Goal: Feedback & Contribution: Contribute content

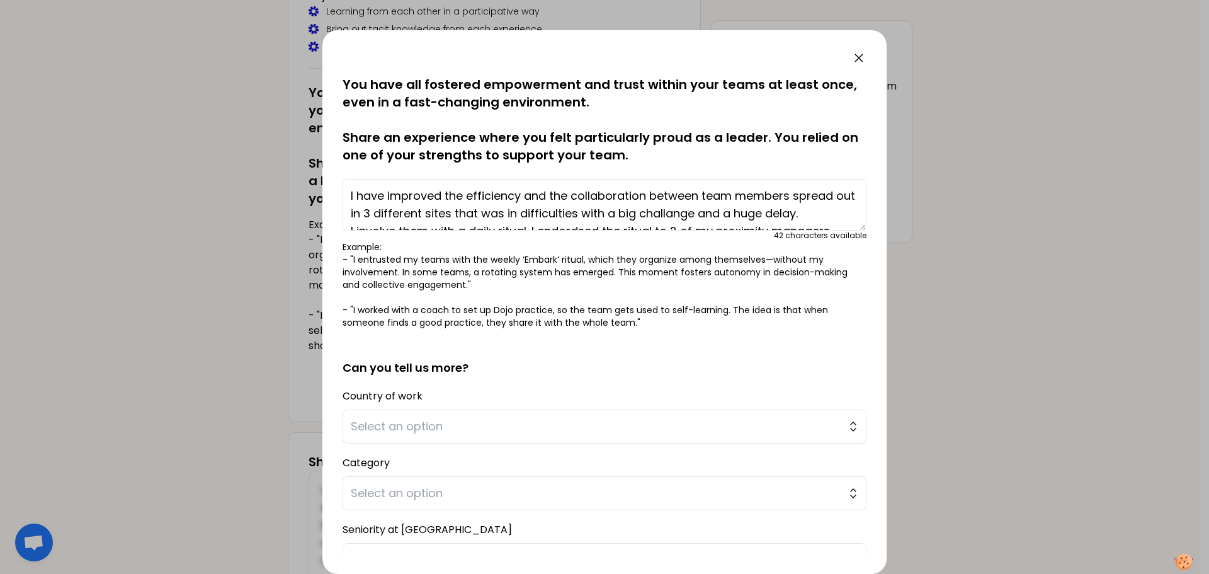
click at [740, 239] on div "42 characters available" at bounding box center [605, 236] width 524 height 10
drag, startPoint x: 835, startPoint y: 215, endPoint x: 336, endPoint y: 189, distance: 498.9
click at [336, 189] on div "saved You have all fostered empowerment and trust within your teams at least on…" at bounding box center [605, 302] width 564 height 544
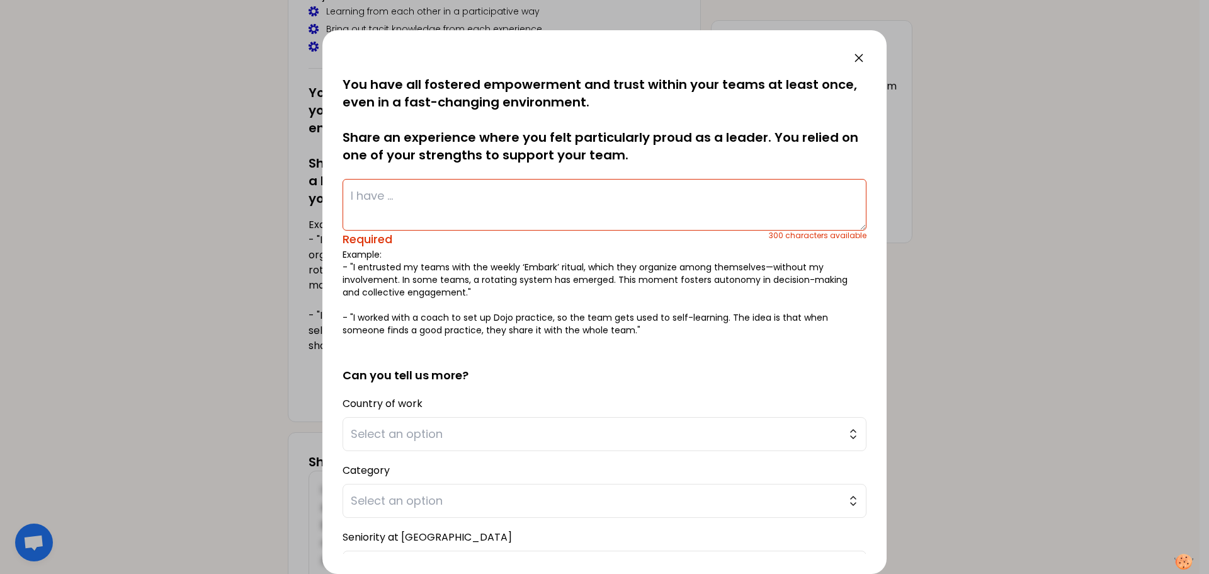
paste textarea "I improved efficiency and collaboration among my team members, spread across th…"
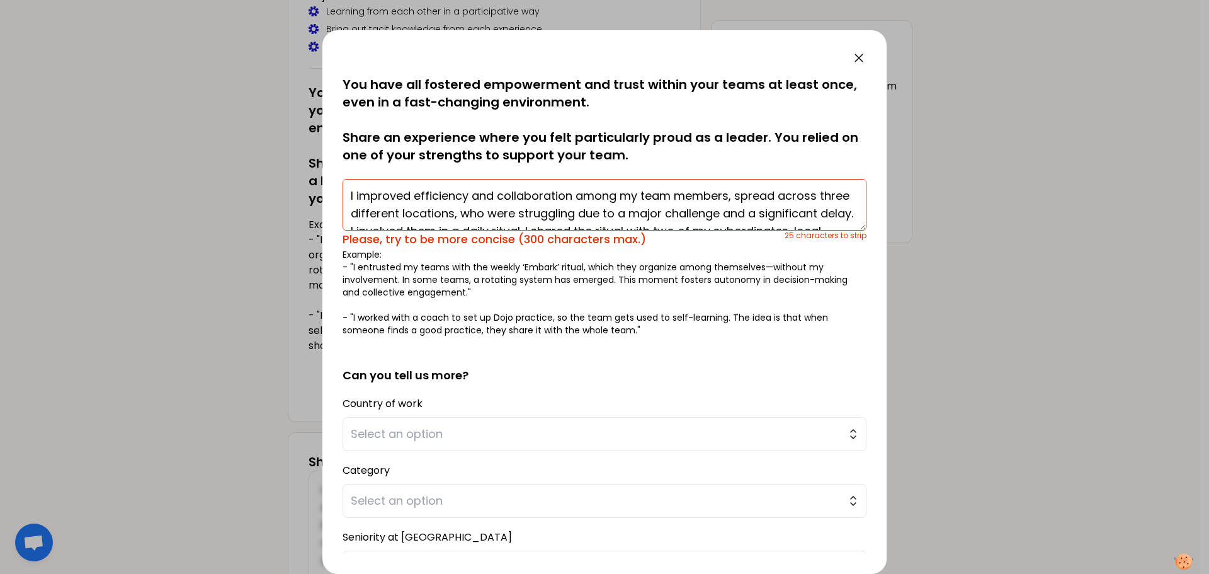
drag, startPoint x: 756, startPoint y: 217, endPoint x: 287, endPoint y: 185, distance: 471.0
click at [287, 185] on div "saved You have all fostered empowerment and trust within your teams at least on…" at bounding box center [604, 287] width 1209 height 574
paste textarea "in my team, spread across three different locations, who were struggling due to…"
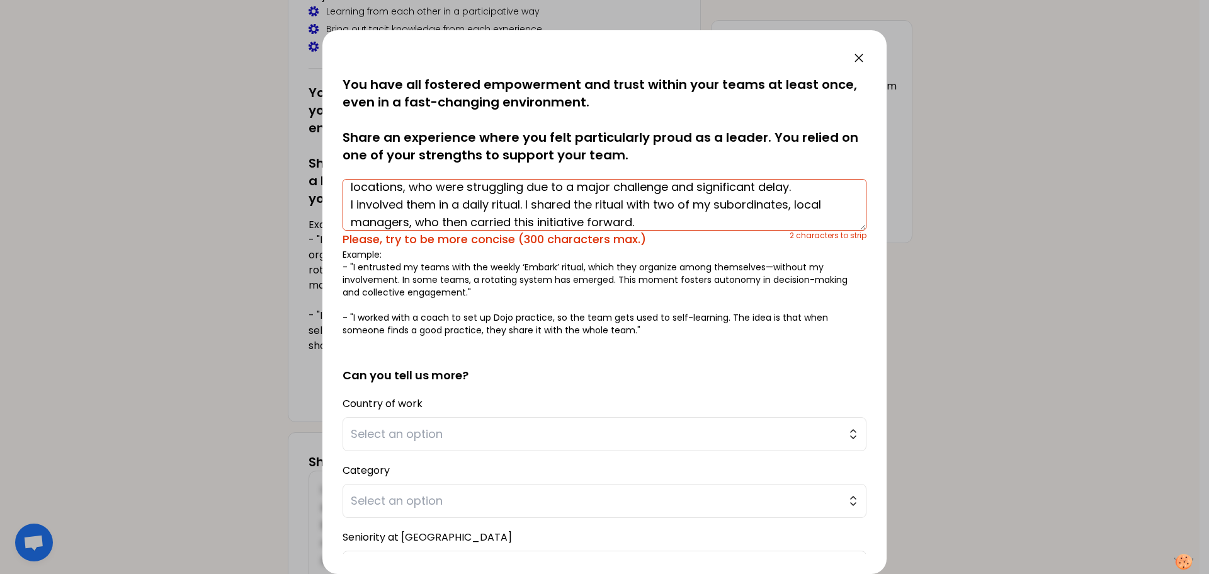
scroll to position [8, 0]
click at [435, 520] on form "saved You have all fostered empowerment and trust within your teams at least on…" at bounding box center [605, 372] width 524 height 592
click at [745, 191] on textarea "I improved efficiency and collaboration in my team, spread across three differe…" at bounding box center [605, 205] width 524 height 52
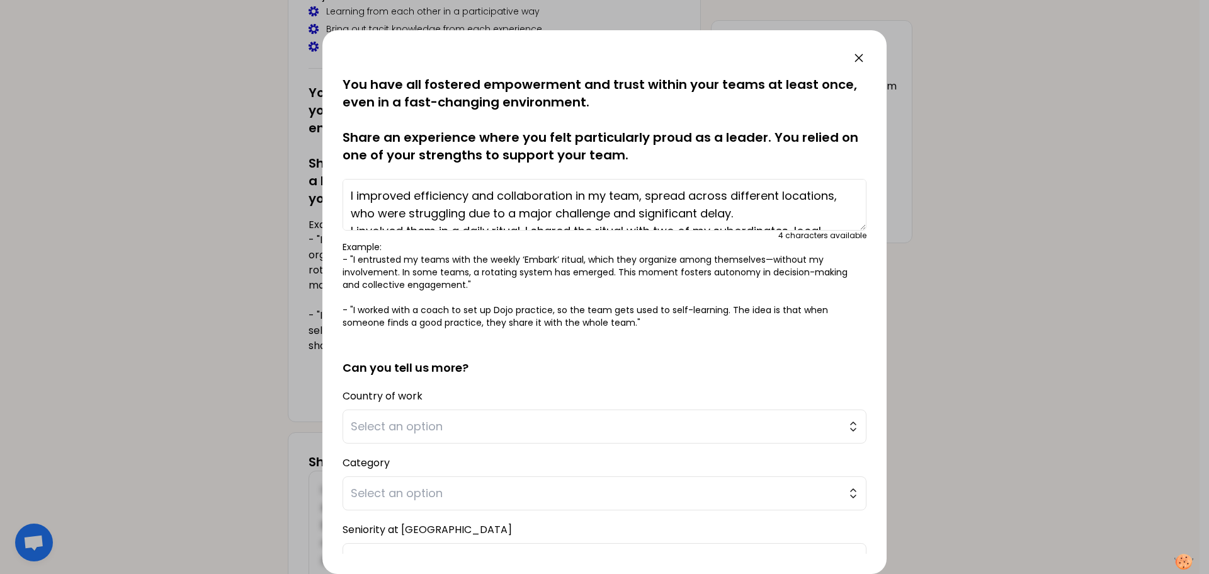
scroll to position [35, 0]
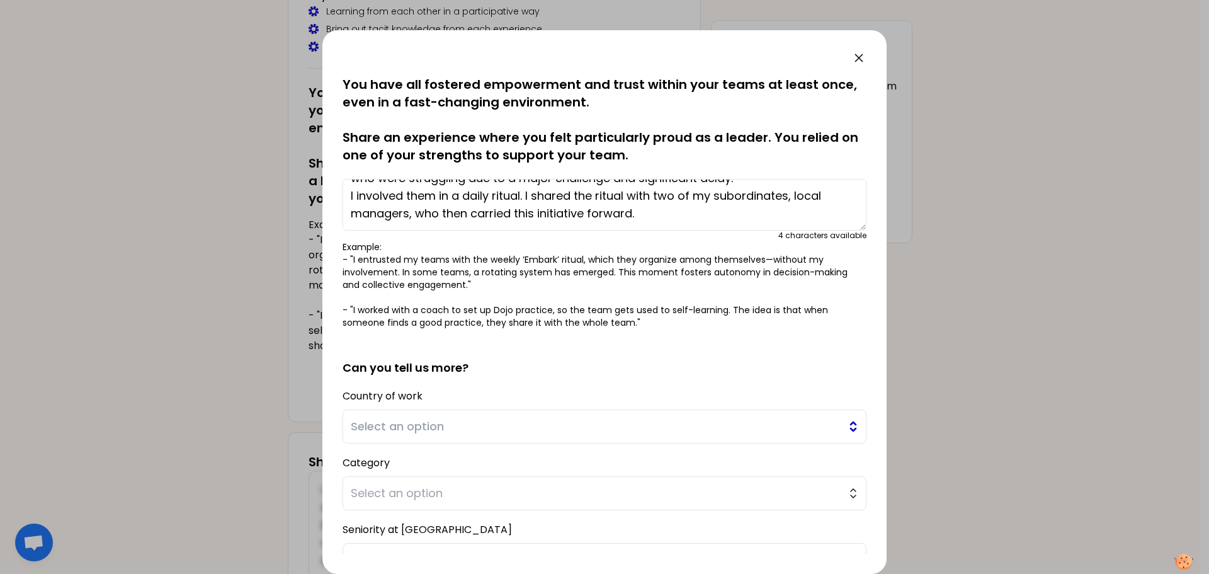
type textarea "I improved efficiency and collaboration in my team, spread across different loc…"
click at [844, 432] on button "Select an option" at bounding box center [605, 426] width 524 height 34
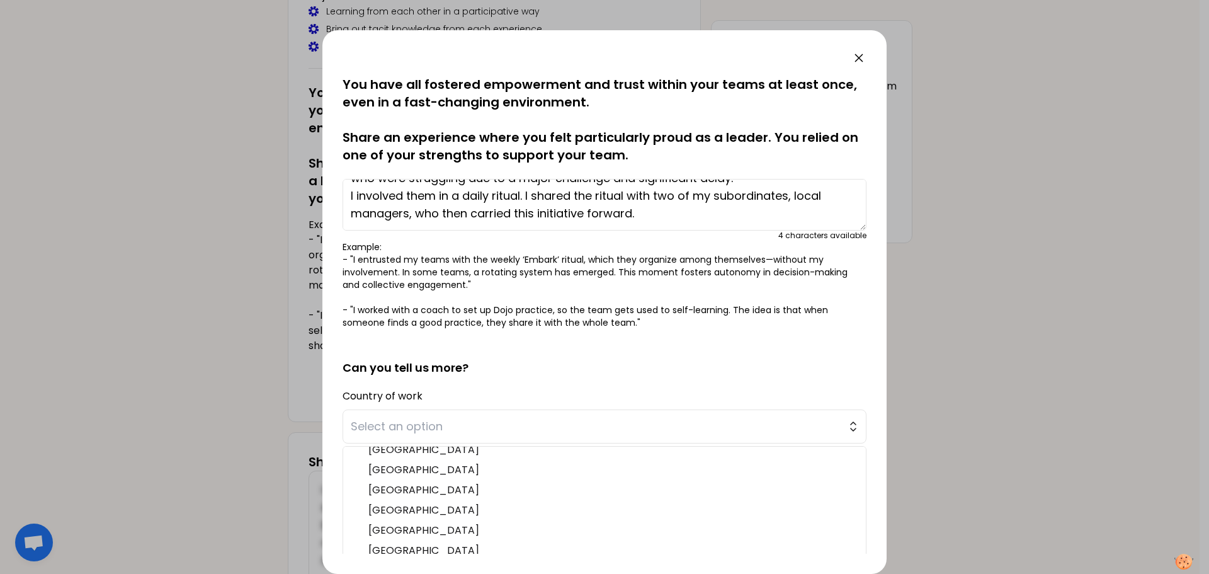
scroll to position [91, 0]
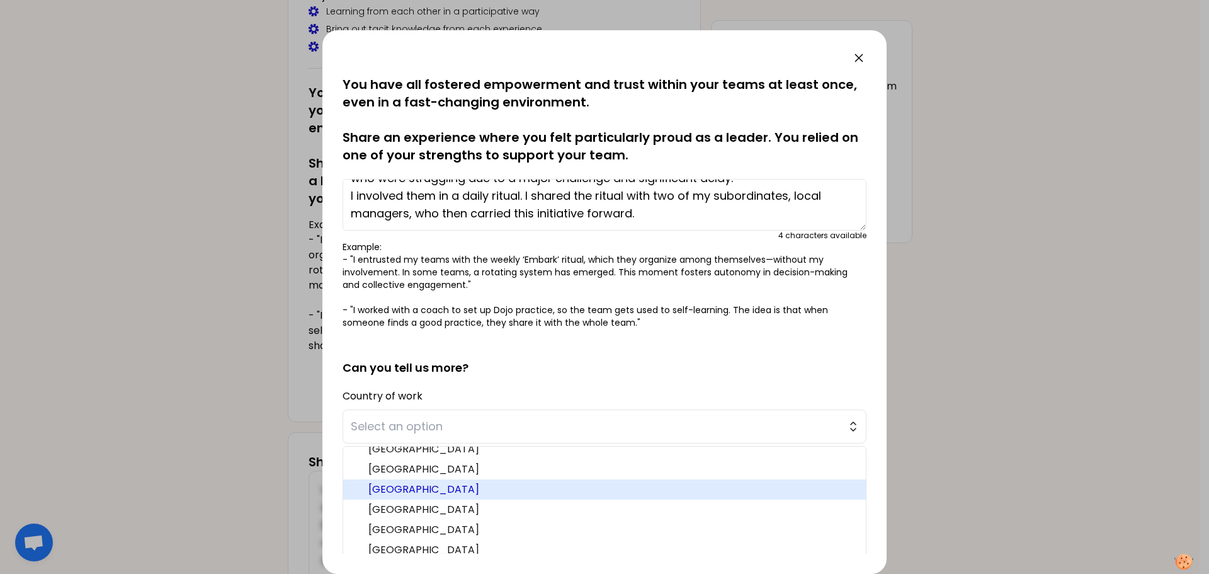
click at [725, 482] on span "[GEOGRAPHIC_DATA]" at bounding box center [612, 489] width 488 height 15
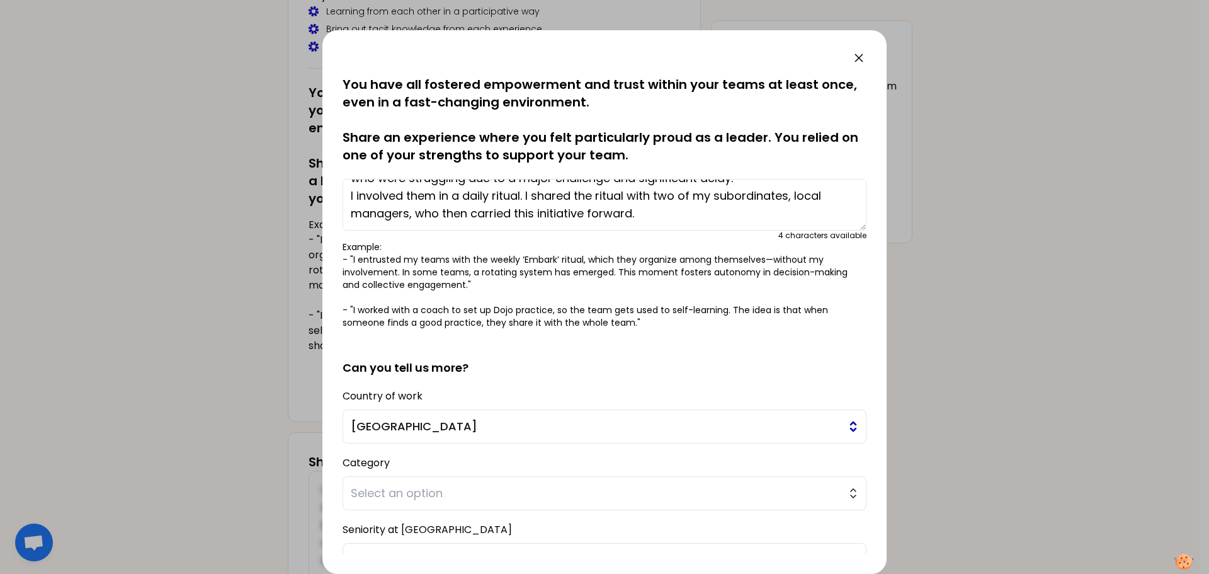
click at [677, 428] on span "[GEOGRAPHIC_DATA]" at bounding box center [596, 427] width 490 height 18
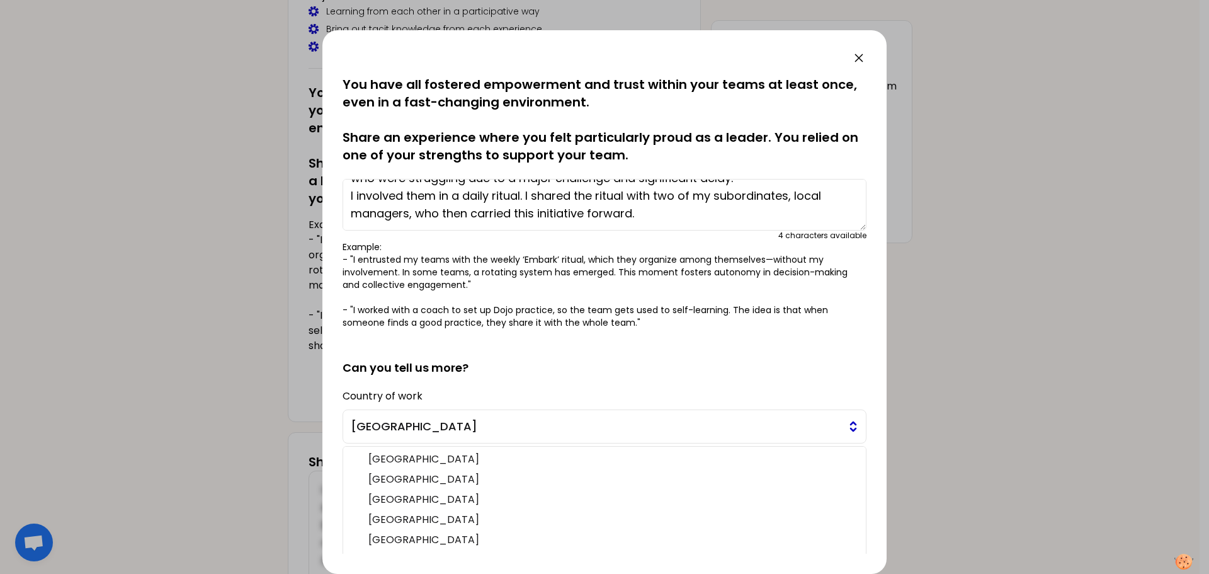
scroll to position [37, 0]
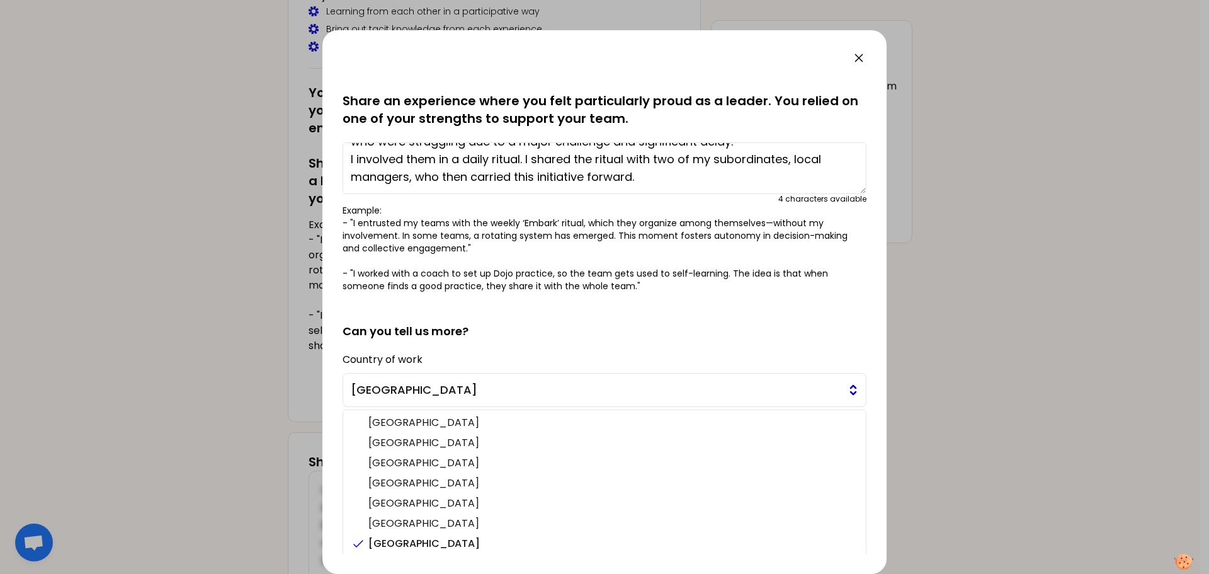
click at [515, 384] on span "[GEOGRAPHIC_DATA]" at bounding box center [596, 390] width 490 height 18
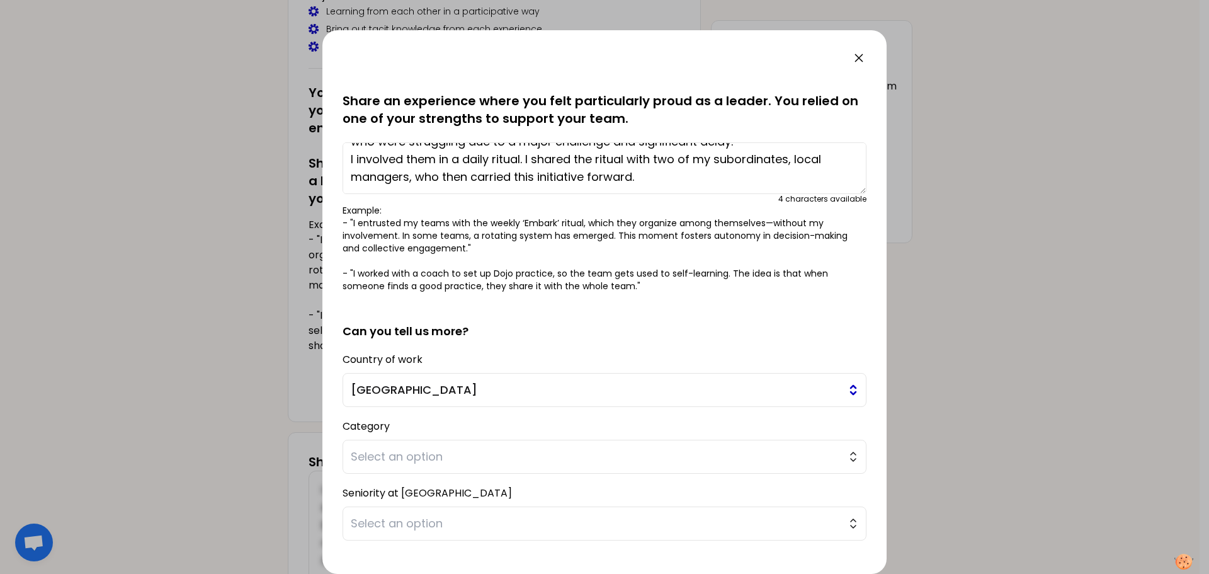
click at [515, 384] on span "[GEOGRAPHIC_DATA]" at bounding box center [596, 390] width 490 height 18
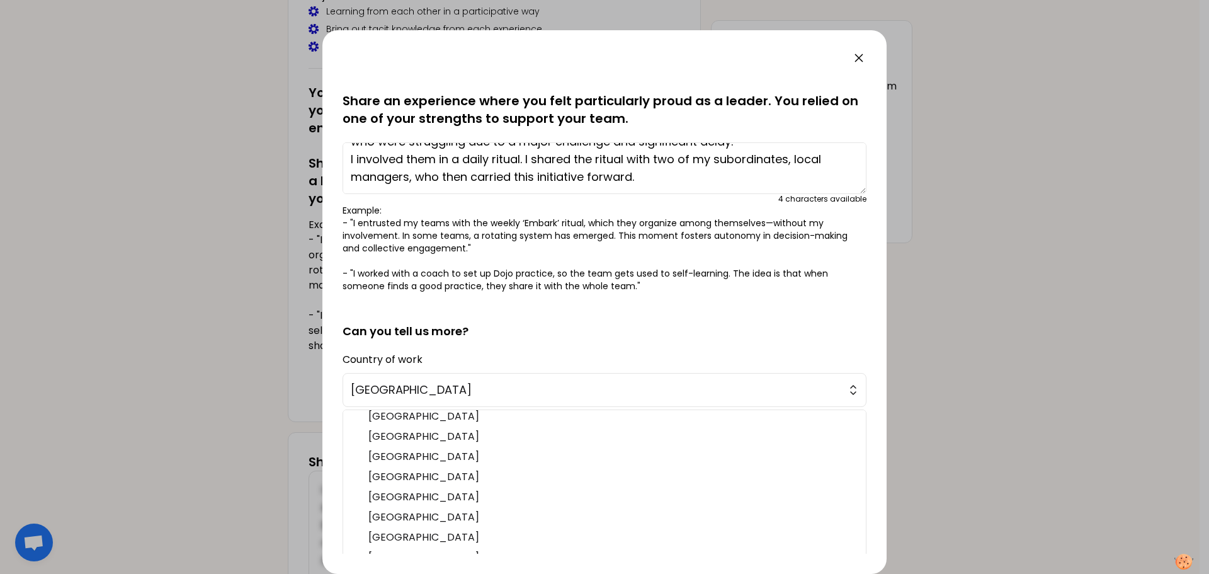
scroll to position [106, 0]
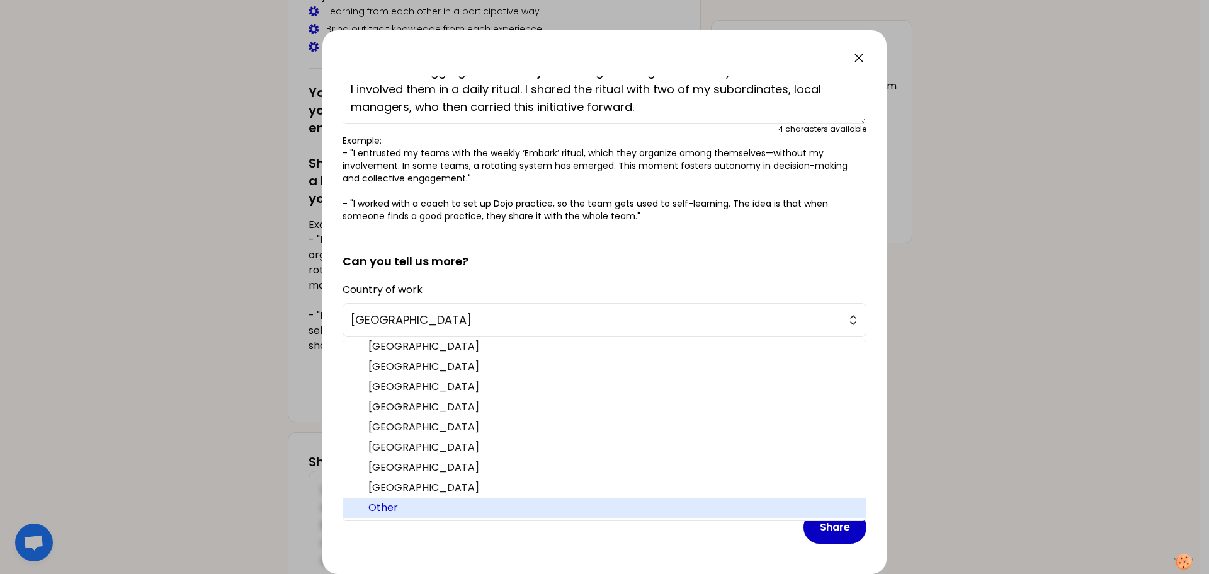
click at [542, 515] on span "Other" at bounding box center [612, 507] width 488 height 15
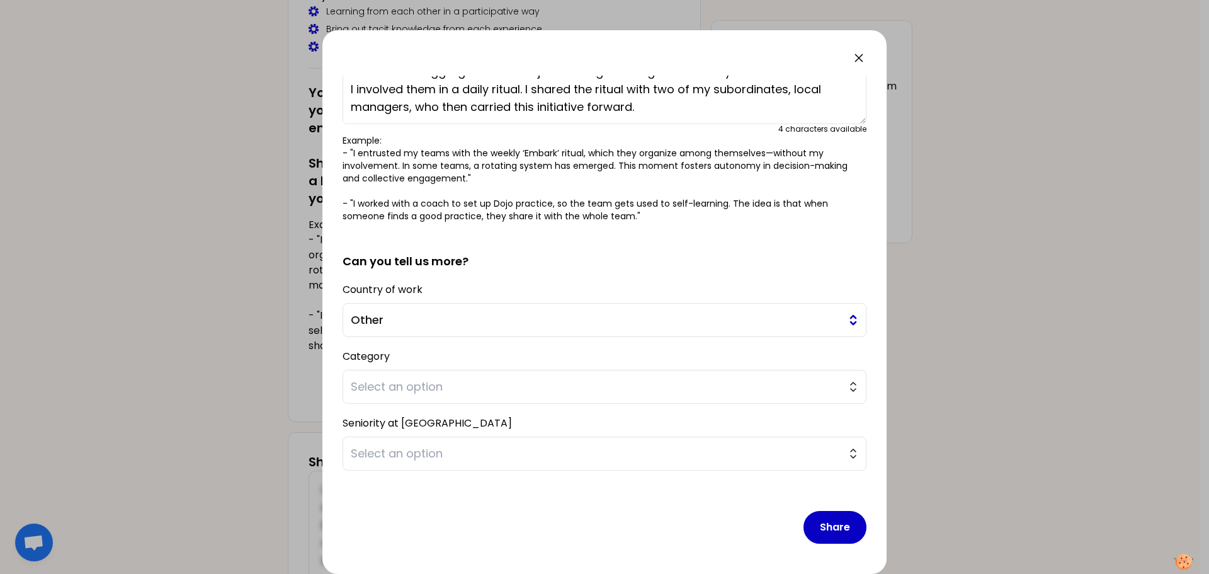
click at [843, 316] on button "Other" at bounding box center [605, 320] width 524 height 34
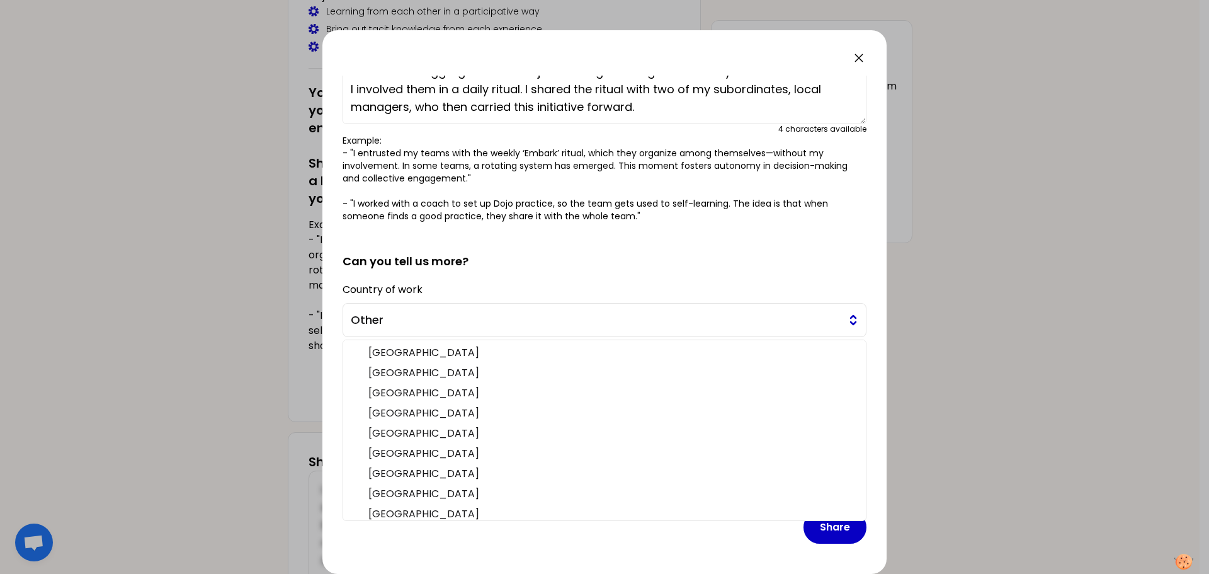
scroll to position [387, 0]
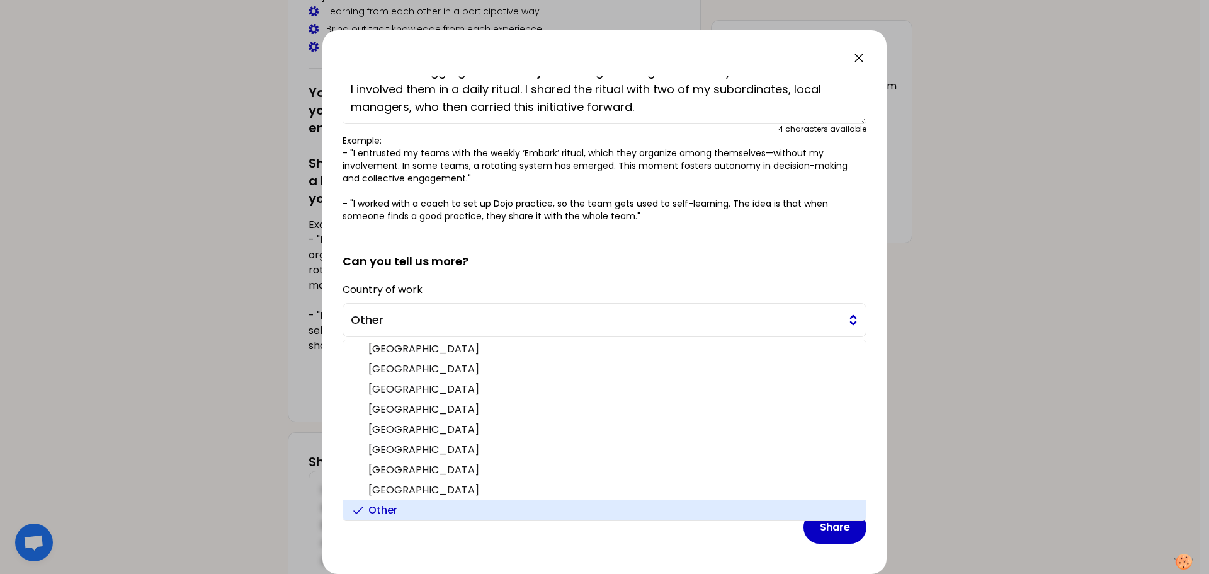
click at [843, 316] on button "Other" at bounding box center [605, 320] width 524 height 34
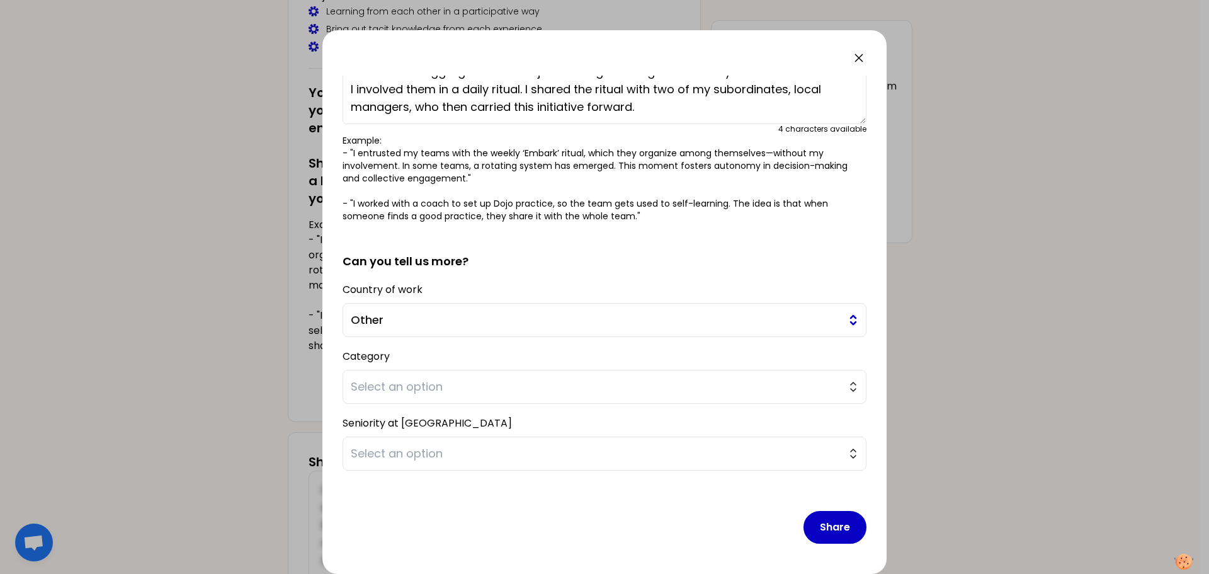
click at [843, 316] on button "Other" at bounding box center [605, 320] width 524 height 34
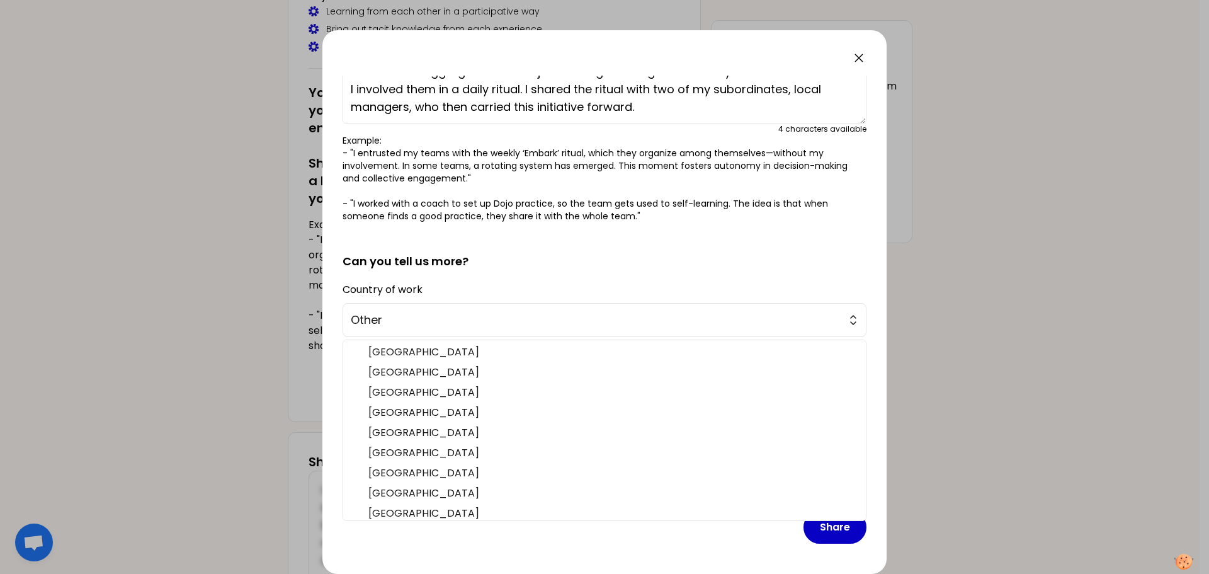
scroll to position [0, 0]
click at [788, 317] on span "Other" at bounding box center [596, 320] width 490 height 18
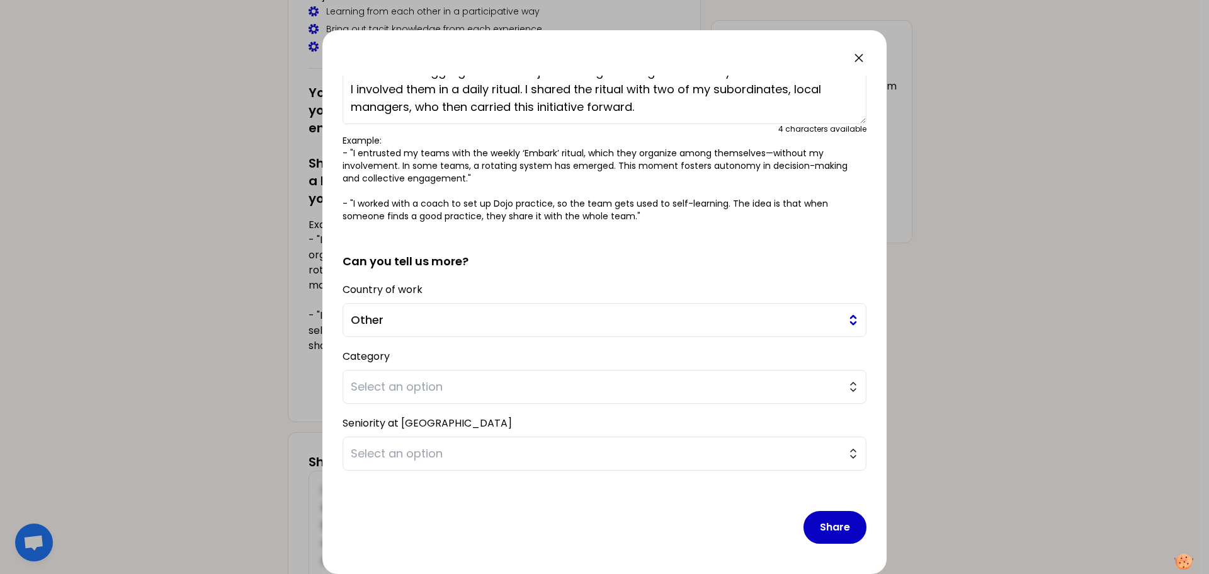
click at [377, 317] on span "Other" at bounding box center [596, 320] width 490 height 18
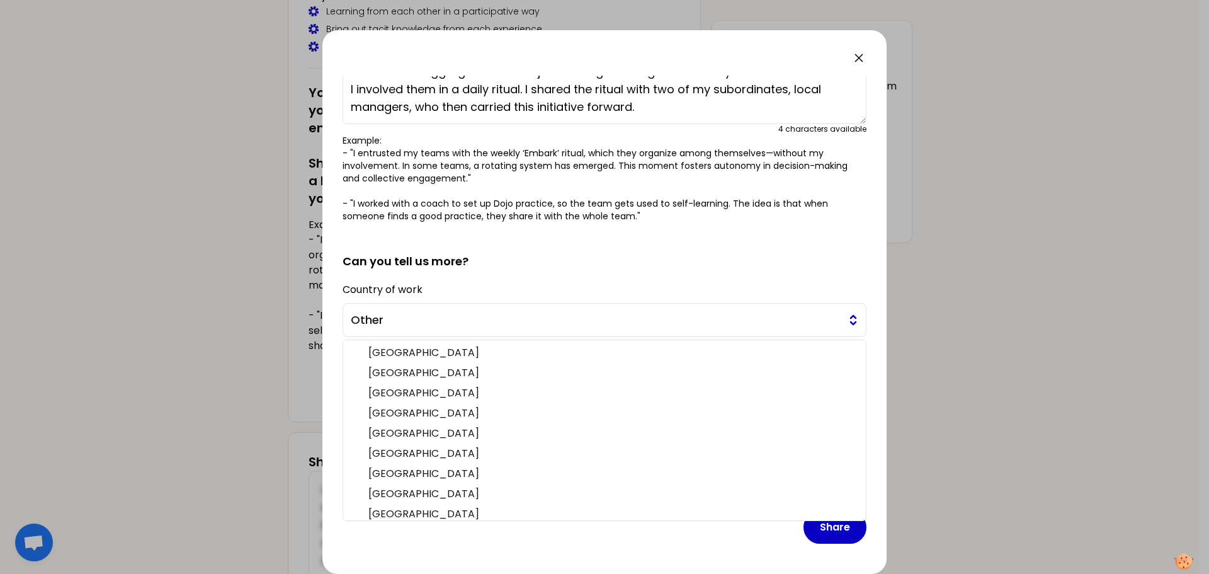
scroll to position [387, 0]
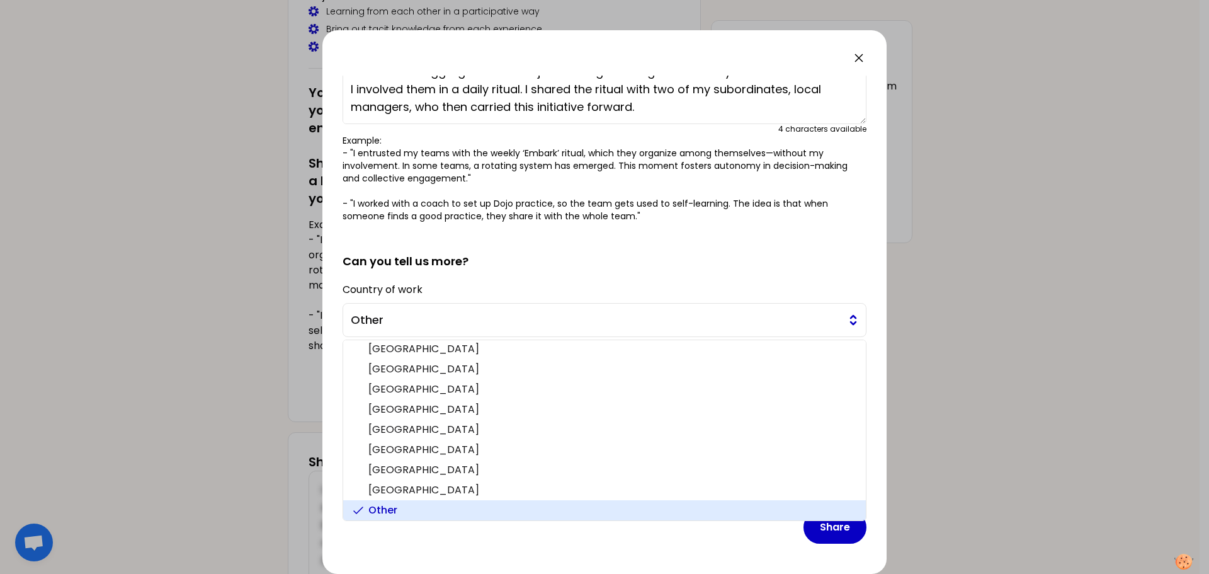
click at [388, 324] on span "Other" at bounding box center [596, 320] width 490 height 18
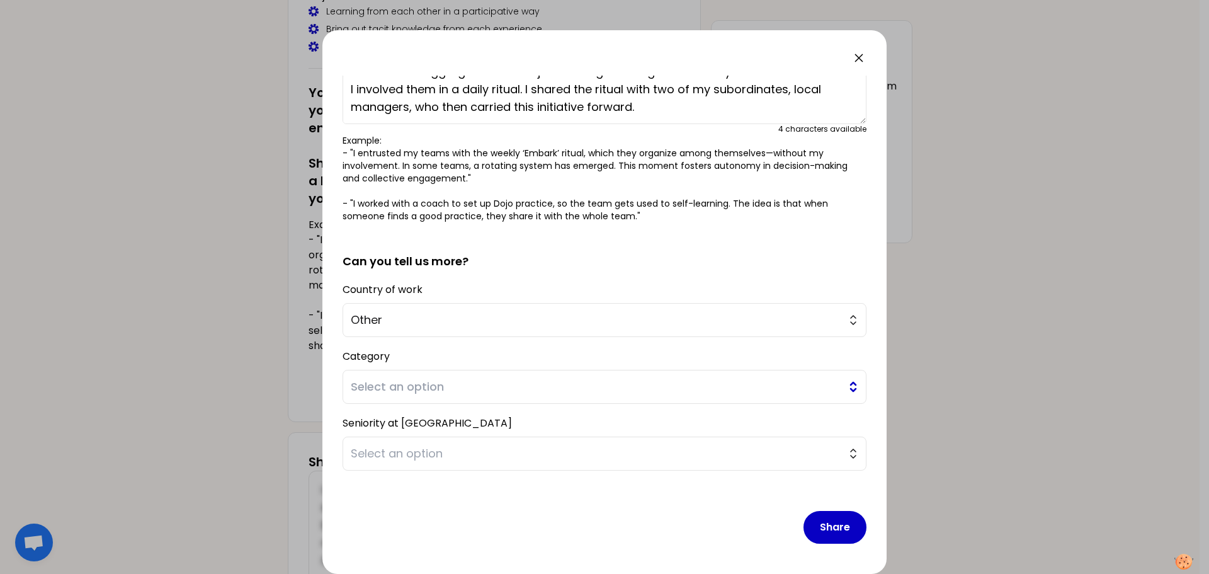
click at [842, 388] on button "Select an option" at bounding box center [605, 387] width 524 height 34
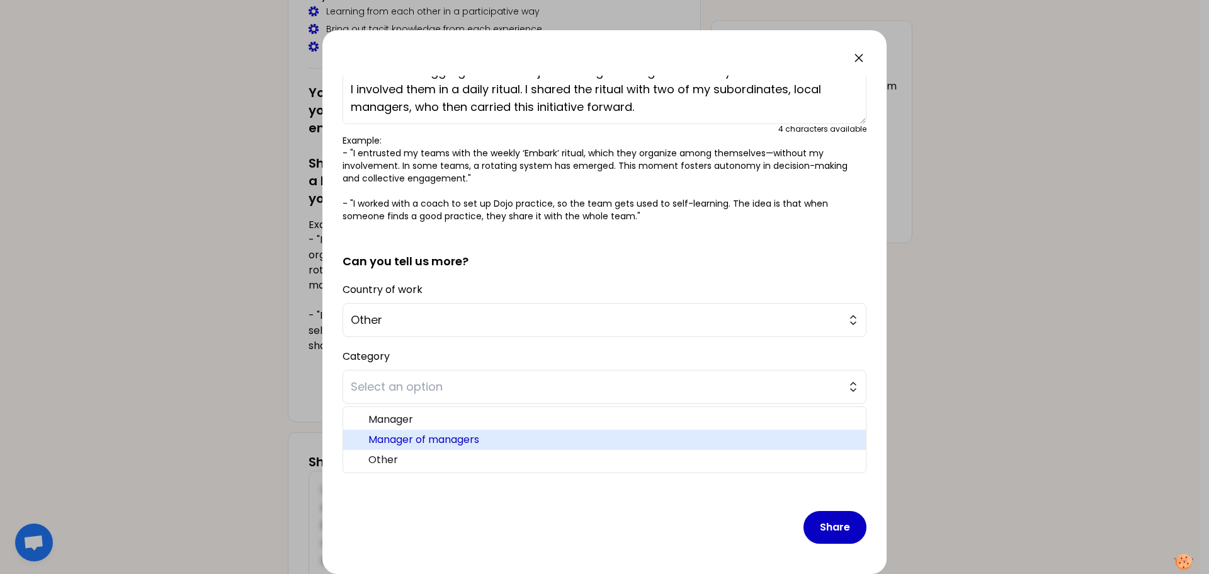
click at [753, 442] on span "Manager of managers" at bounding box center [612, 439] width 488 height 15
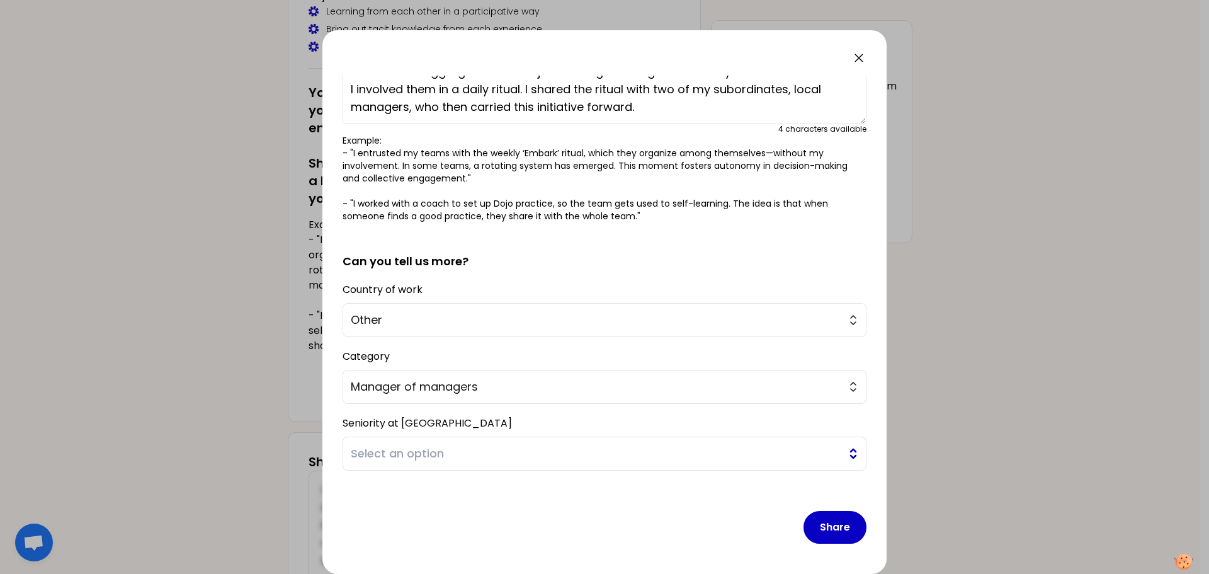
click at [844, 454] on button "Select an option" at bounding box center [605, 454] width 524 height 34
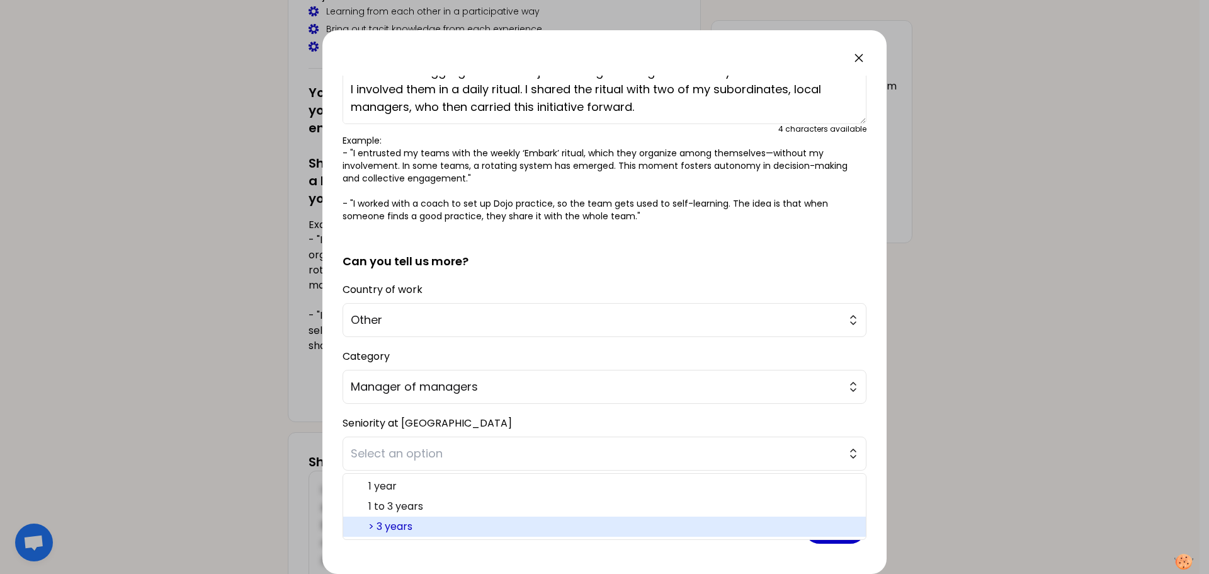
click at [751, 525] on span "> 3 years" at bounding box center [612, 526] width 488 height 15
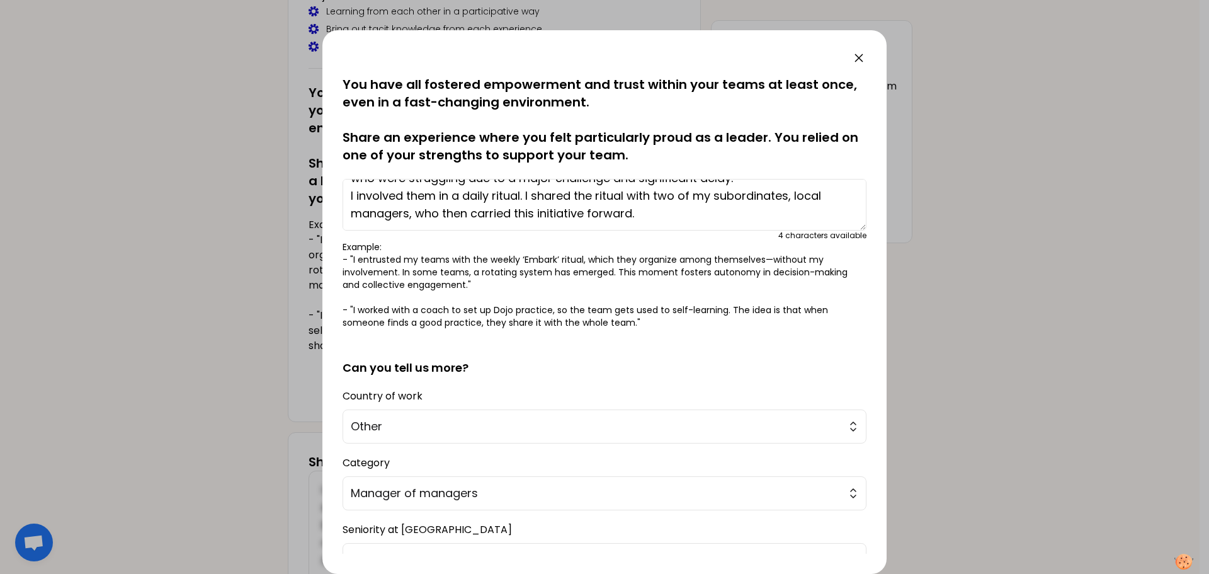
scroll to position [106, 0]
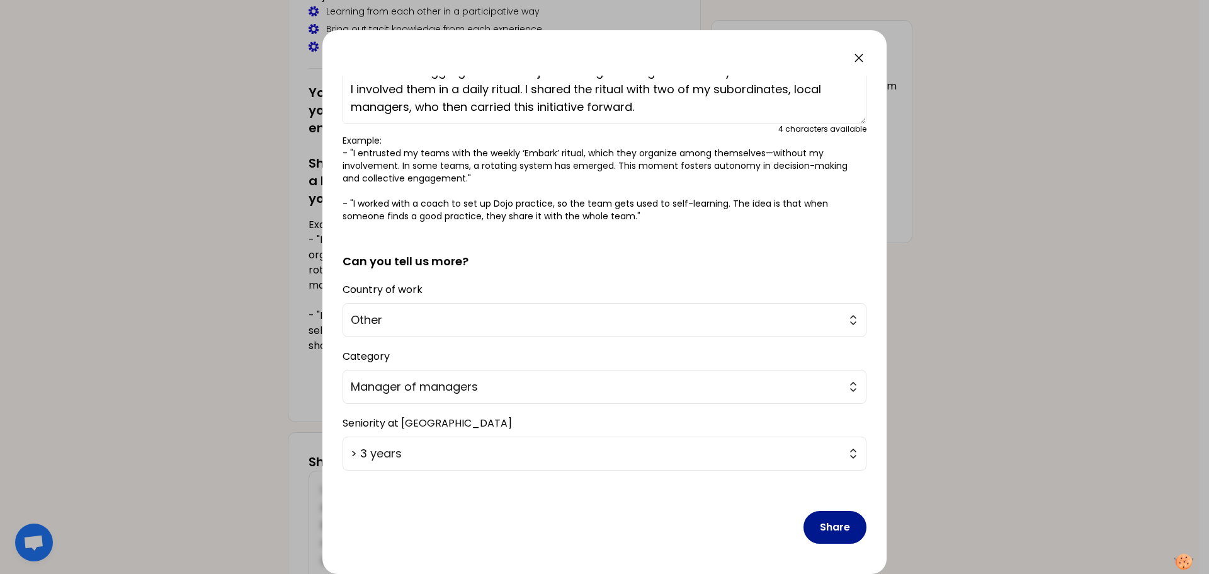
click at [824, 527] on button "Share" at bounding box center [835, 527] width 63 height 33
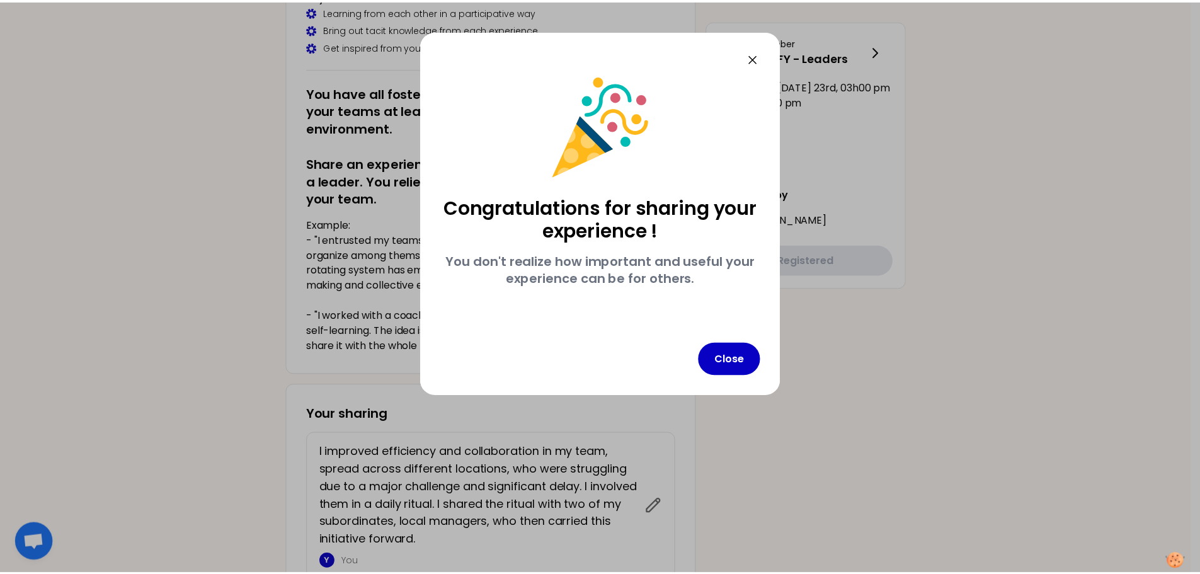
scroll to position [0, 0]
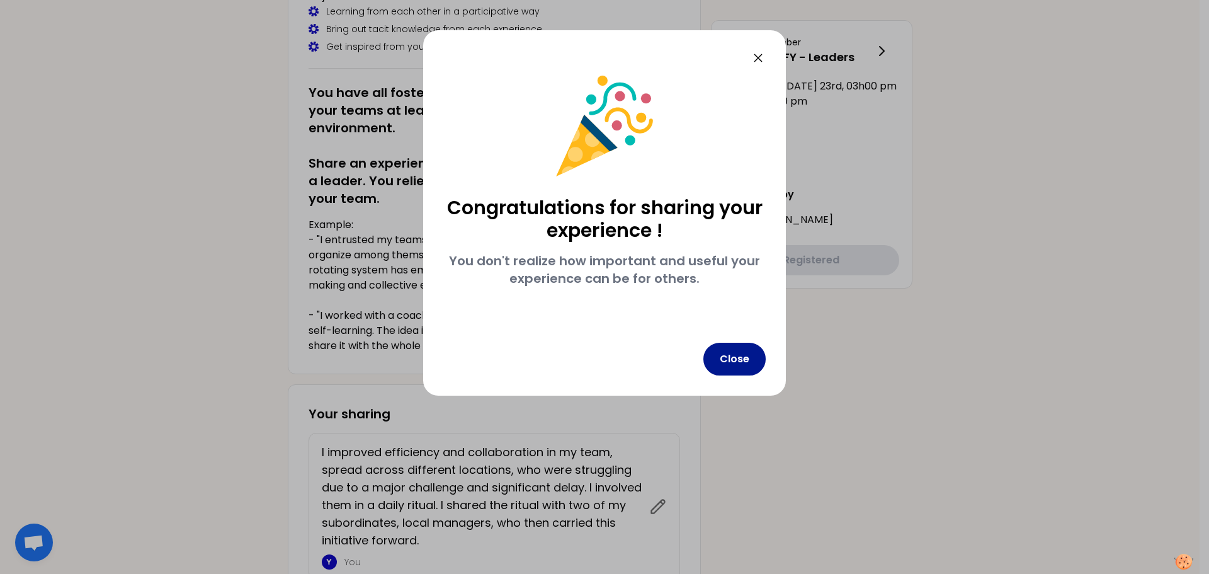
click at [750, 356] on button "Close" at bounding box center [735, 359] width 62 height 33
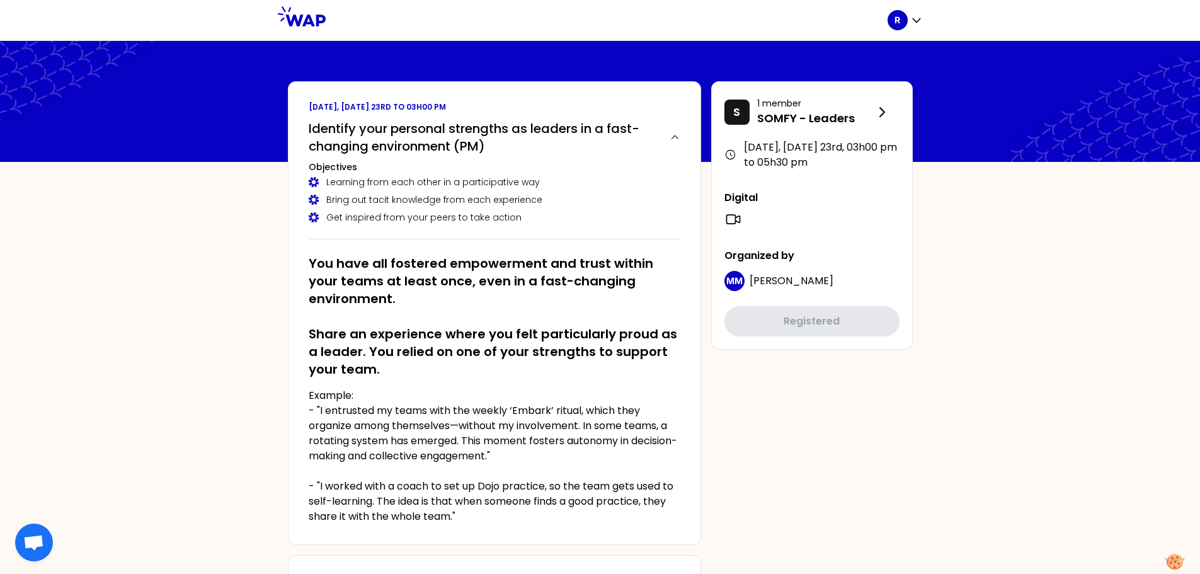
drag, startPoint x: 522, startPoint y: 0, endPoint x: 771, endPoint y: 419, distance: 487.2
click at [916, 21] on icon "button" at bounding box center [916, 20] width 13 height 13
